Goal: Information Seeking & Learning: Learn about a topic

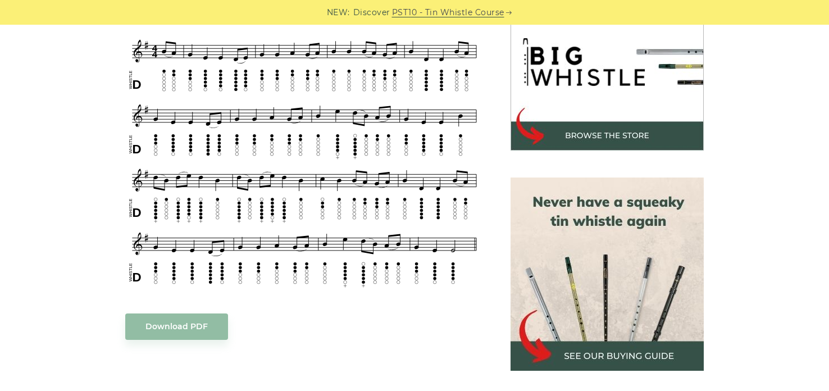
scroll to position [367, 0]
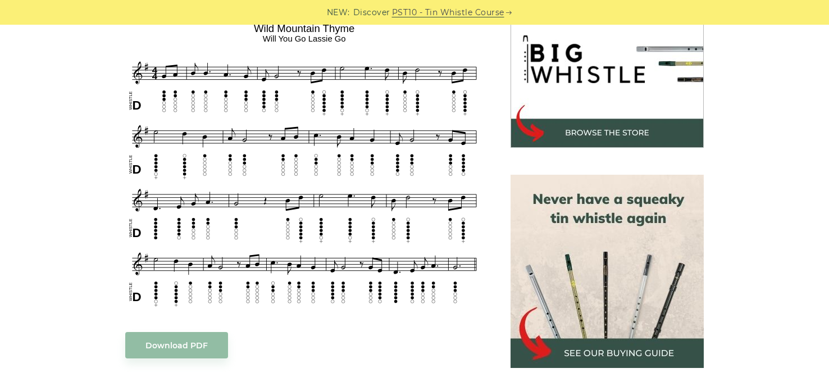
scroll to position [371, 0]
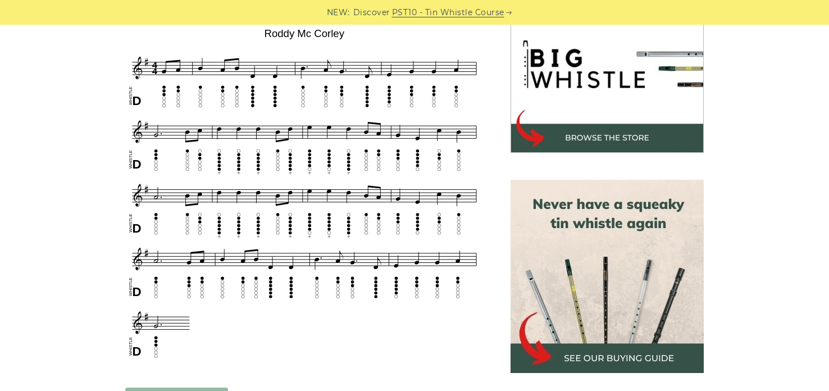
scroll to position [365, 0]
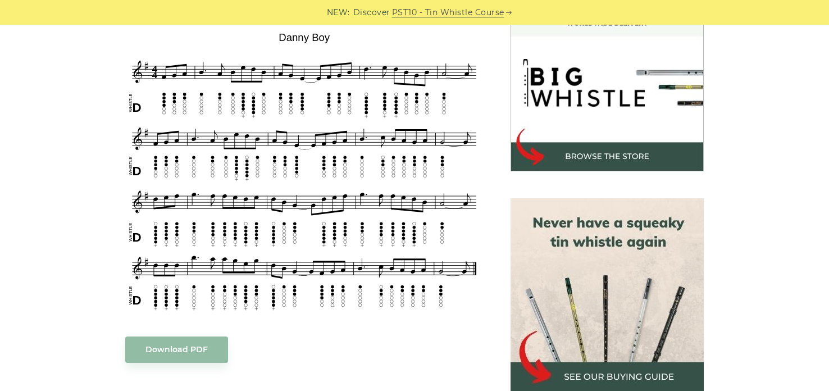
scroll to position [334, 0]
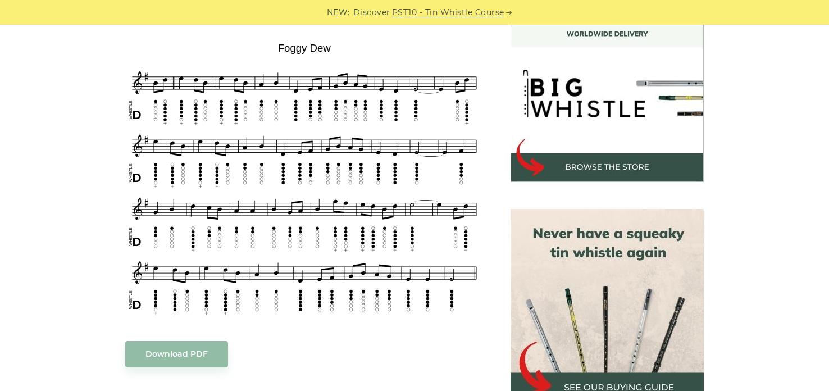
scroll to position [337, 0]
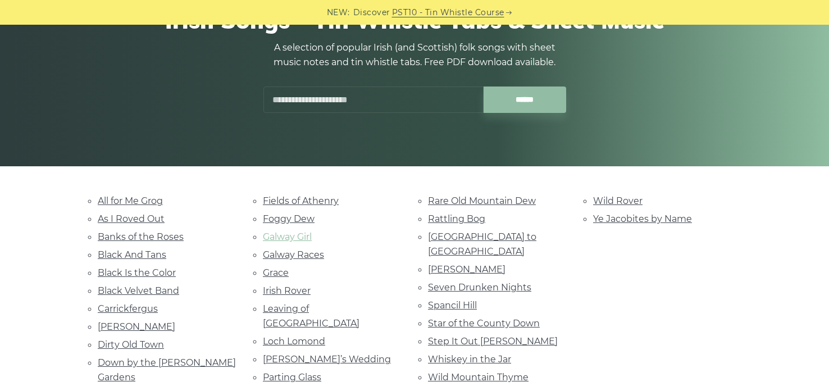
click at [312, 242] on link "Galway Girl" at bounding box center [287, 237] width 49 height 11
click at [144, 200] on link "All for Me Grog" at bounding box center [130, 201] width 65 height 11
click at [143, 242] on link "Banks of the Roses" at bounding box center [141, 237] width 86 height 11
click at [158, 350] on link "Dirty Old Town" at bounding box center [131, 344] width 66 height 11
click at [276, 205] on link "Fields of Athenry" at bounding box center [301, 201] width 76 height 11
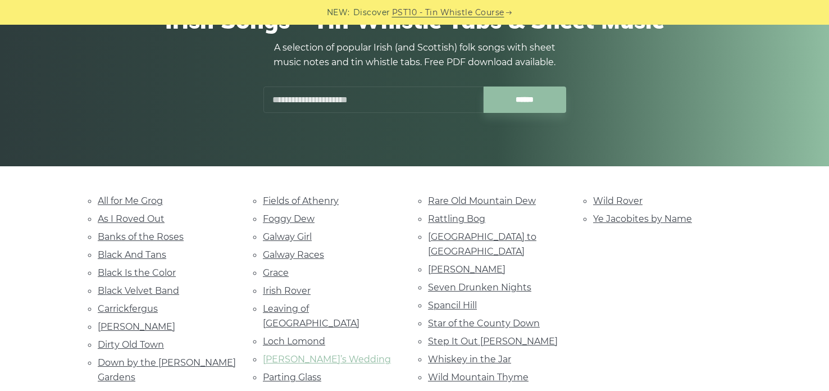
click at [335, 365] on link "Marie’s Wedding" at bounding box center [327, 359] width 128 height 11
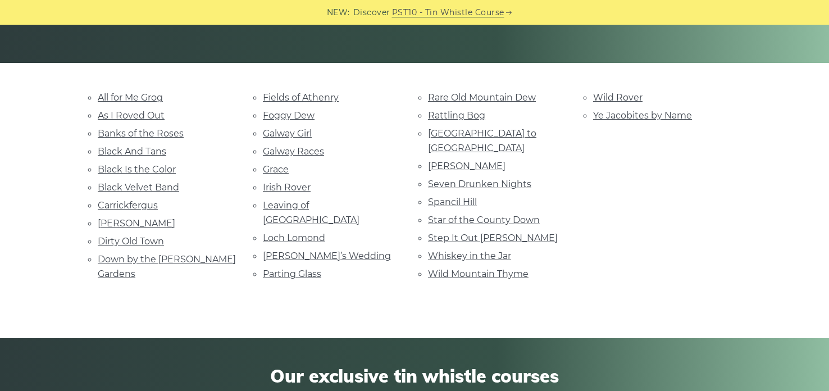
scroll to position [233, 0]
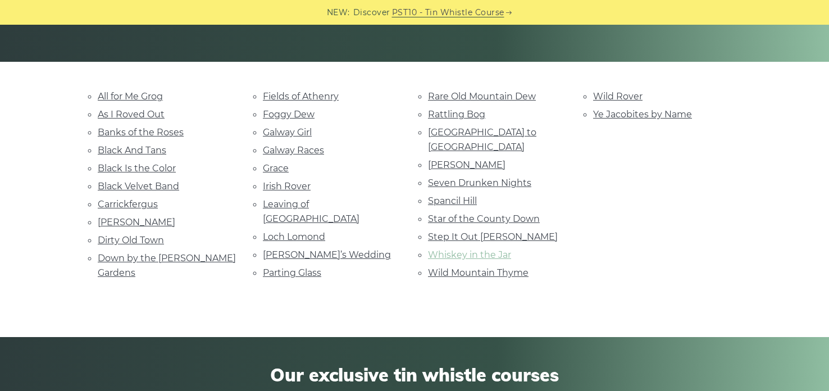
click at [484, 260] on link "Whiskey in the Jar" at bounding box center [469, 255] width 83 height 11
click at [289, 174] on link "Grace" at bounding box center [276, 168] width 26 height 11
click at [441, 202] on link "Spancil Hill" at bounding box center [452, 201] width 49 height 11
click at [466, 117] on link "Rattling Bog" at bounding box center [456, 114] width 57 height 11
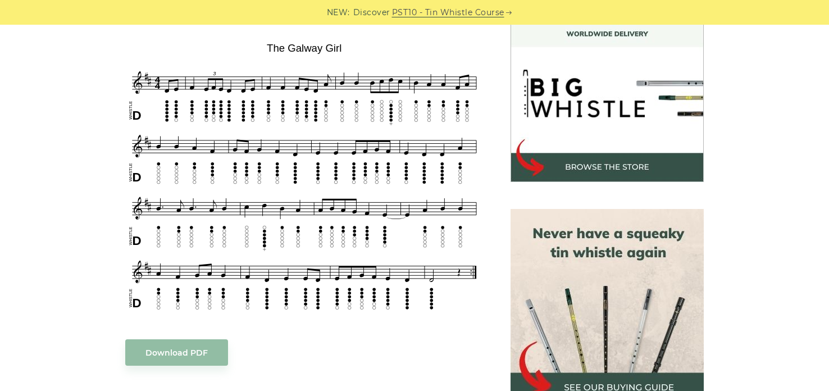
scroll to position [346, 0]
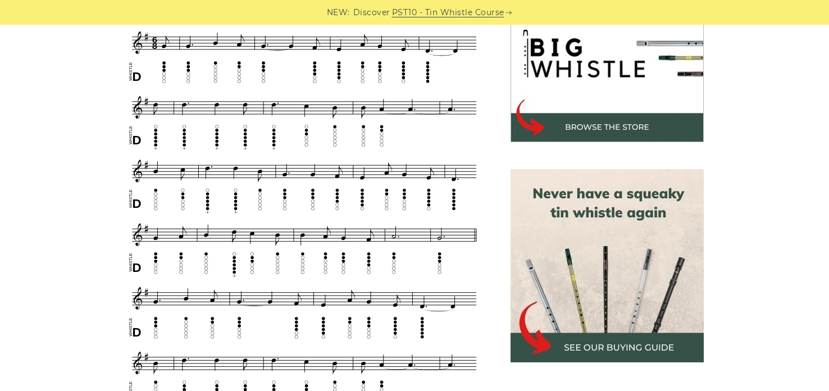
scroll to position [383, 0]
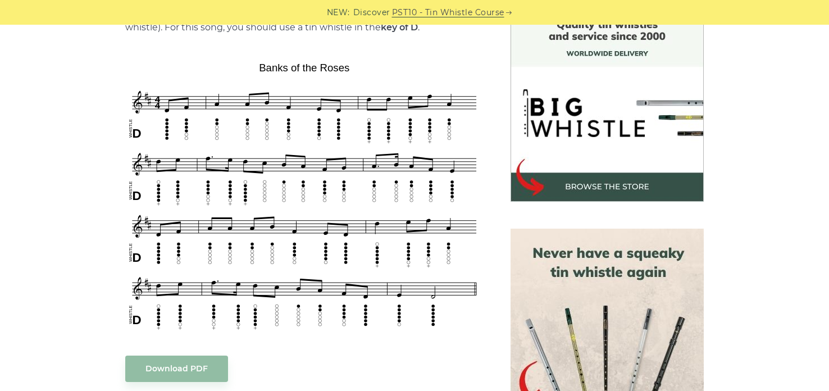
scroll to position [318, 0]
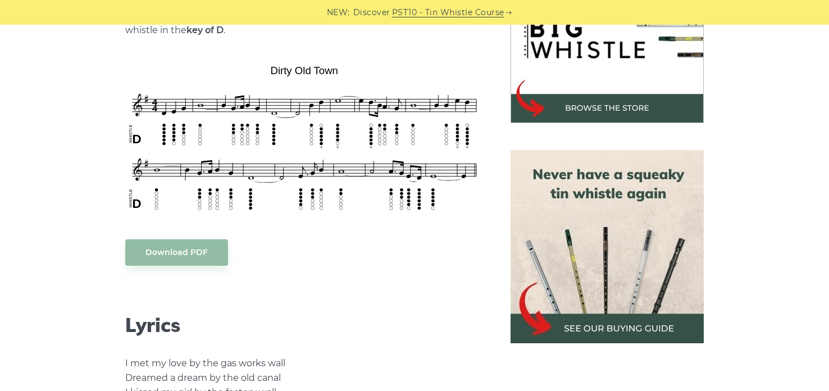
scroll to position [395, 0]
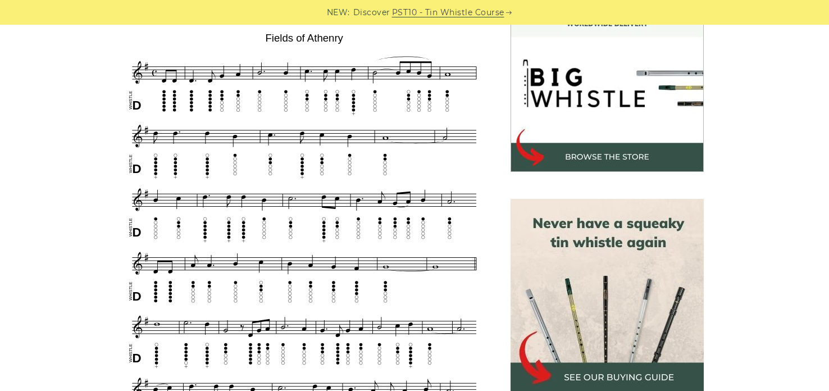
scroll to position [348, 0]
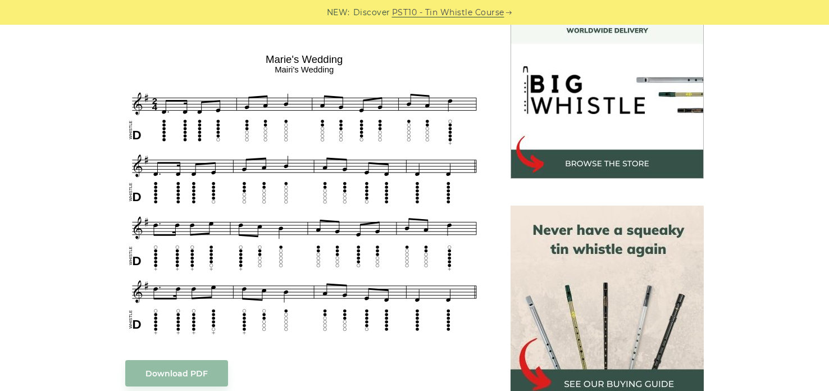
scroll to position [343, 0]
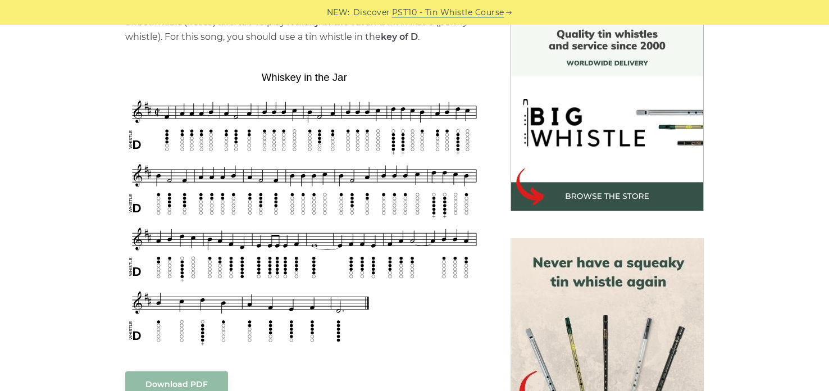
scroll to position [317, 0]
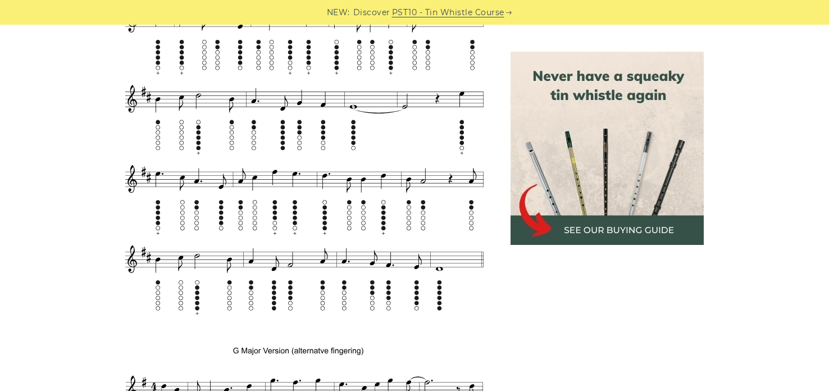
scroll to position [788, 0]
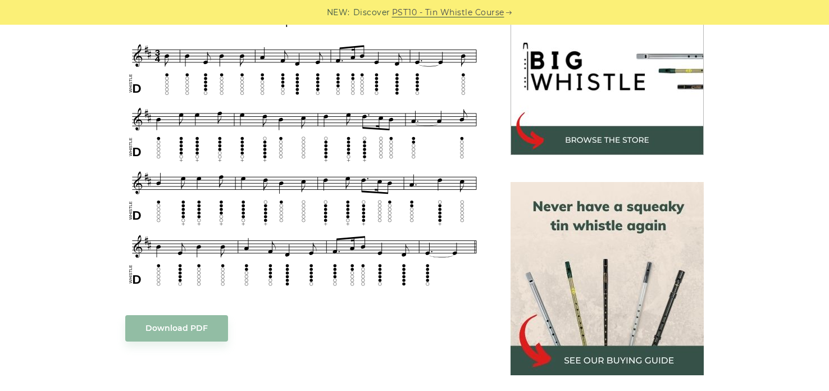
scroll to position [362, 0]
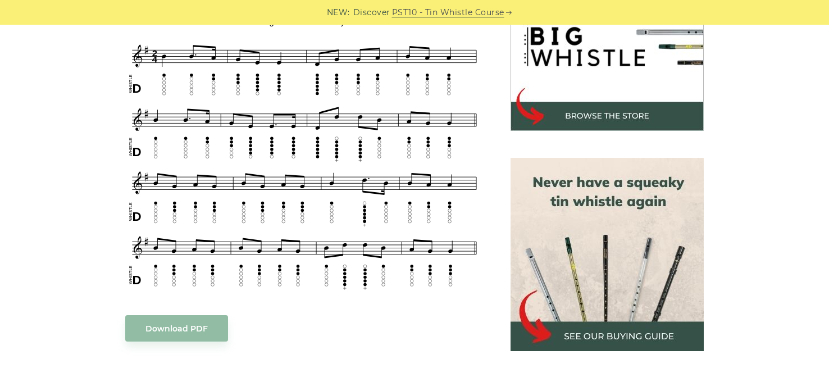
scroll to position [380, 0]
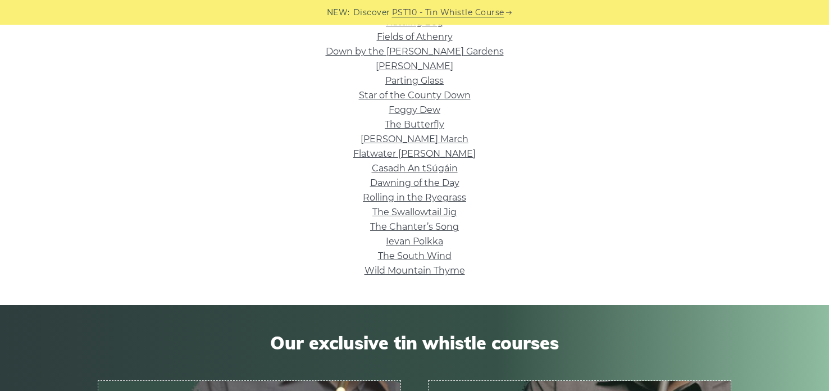
scroll to position [400, 0]
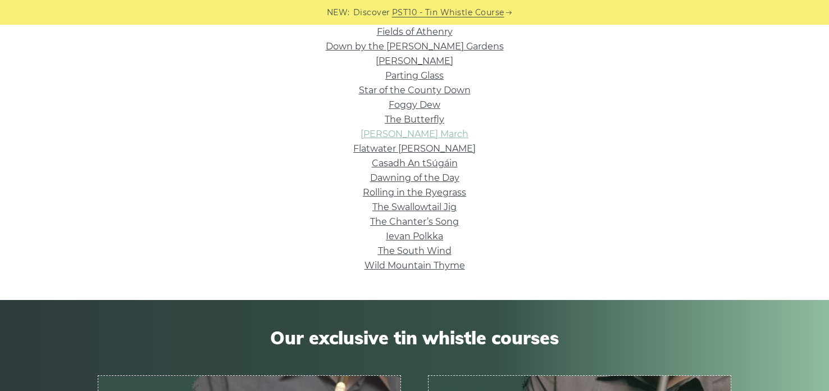
click at [451, 139] on link "[PERSON_NAME] March" at bounding box center [415, 134] width 108 height 11
click at [393, 271] on link "Wild Mountain Thyme" at bounding box center [415, 265] width 101 height 11
click at [429, 81] on link "Parting Glass" at bounding box center [415, 75] width 58 height 11
click at [418, 183] on link "Dawning of the Day" at bounding box center [414, 178] width 89 height 11
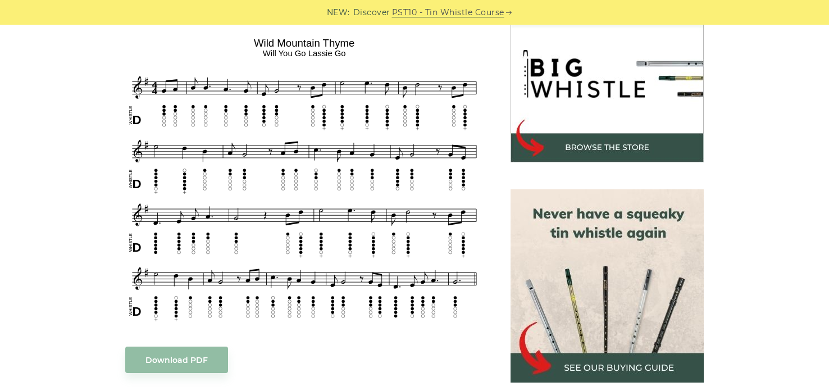
scroll to position [355, 0]
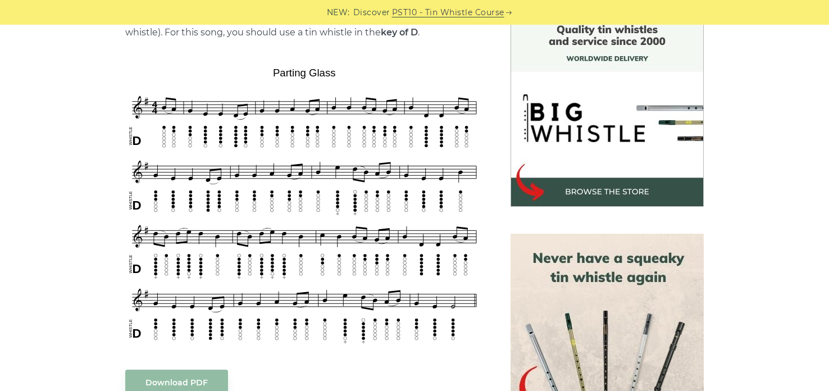
scroll to position [311, 0]
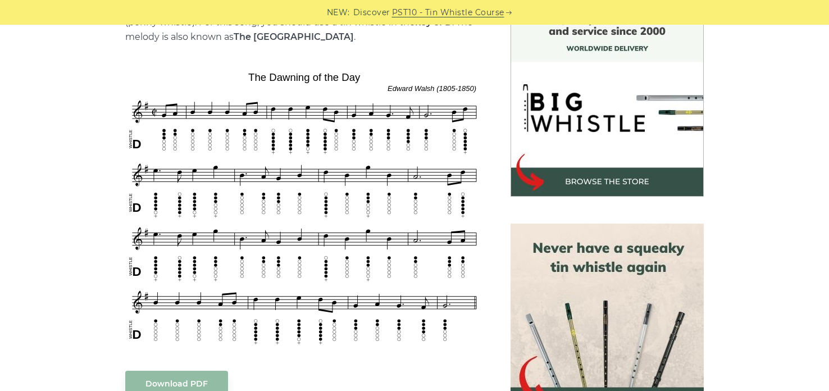
scroll to position [321, 0]
